Goal: Task Accomplishment & Management: Use online tool/utility

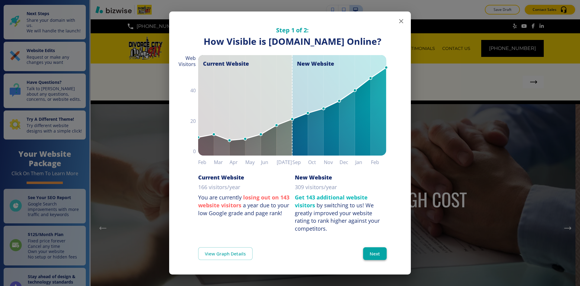
click at [383, 251] on button "Next" at bounding box center [375, 253] width 24 height 13
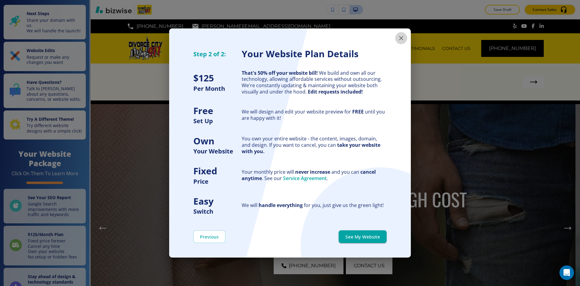
click at [399, 36] on icon "button" at bounding box center [401, 37] width 7 height 7
